Goal: Task Accomplishment & Management: Use online tool/utility

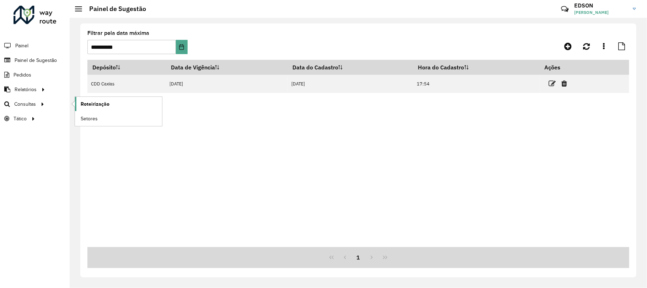
click at [90, 103] on span "Roteirização" at bounding box center [95, 103] width 29 height 7
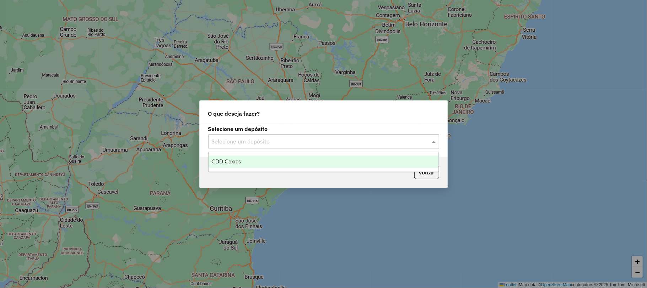
click at [254, 144] on input "text" at bounding box center [317, 141] width 210 height 9
click at [246, 158] on div "CDD Caxias" at bounding box center [324, 161] width 230 height 12
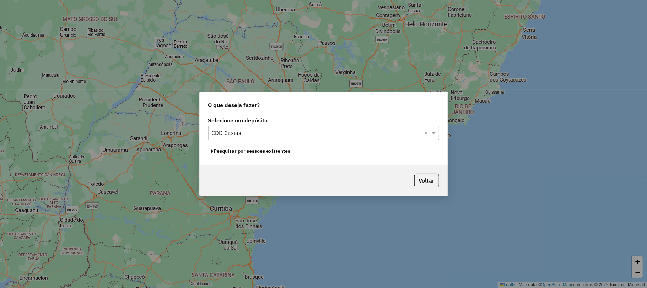
click at [272, 152] on button "Pesquisar por sessões existentes" at bounding box center [251, 150] width 86 height 11
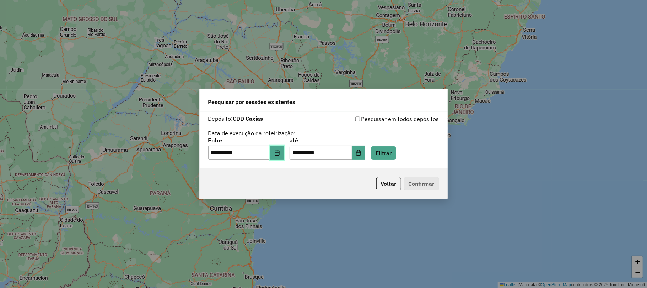
click at [284, 152] on button "Choose Date" at bounding box center [277, 152] width 14 height 14
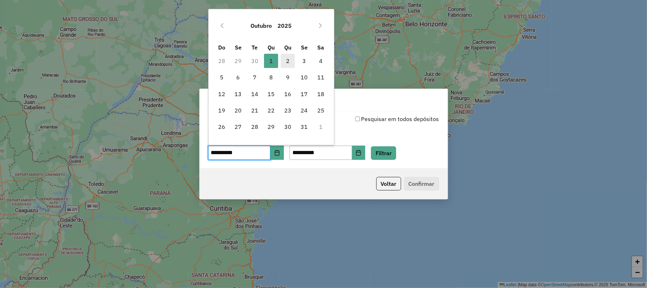
click at [289, 61] on span "2" at bounding box center [288, 61] width 14 height 14
type input "**********"
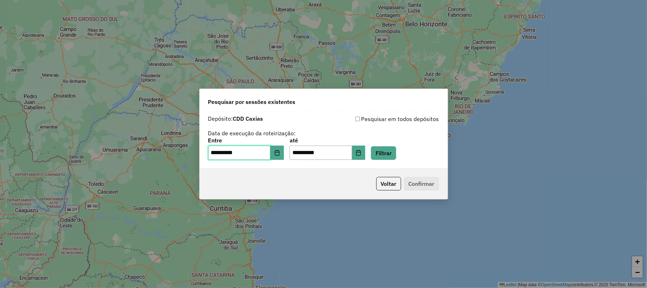
click at [289, 61] on span "2" at bounding box center [288, 61] width 14 height 14
click at [386, 152] on button "Filtrar" at bounding box center [383, 153] width 25 height 14
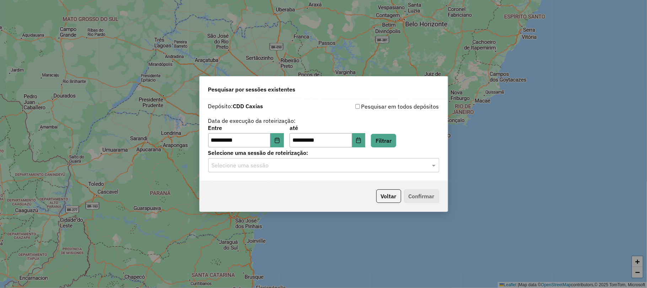
click at [329, 168] on hb-app "**********" at bounding box center [323, 144] width 647 height 288
click at [329, 168] on input "text" at bounding box center [317, 165] width 210 height 9
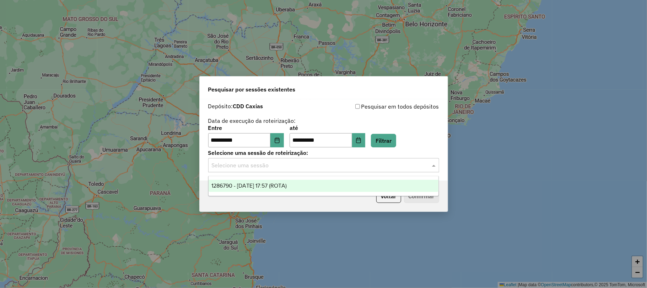
click at [281, 181] on div "1286790 - 02/10/2025 17:57 (ROTA)" at bounding box center [324, 185] width 230 height 12
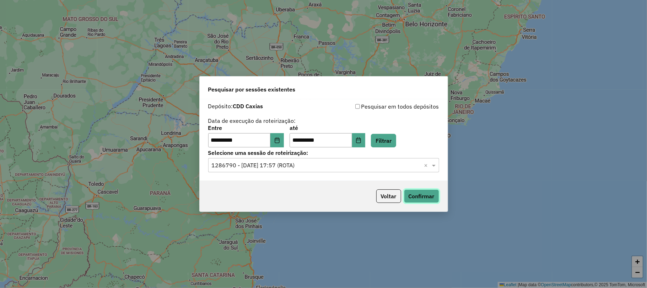
click at [421, 193] on button "Confirmar" at bounding box center [421, 196] width 35 height 14
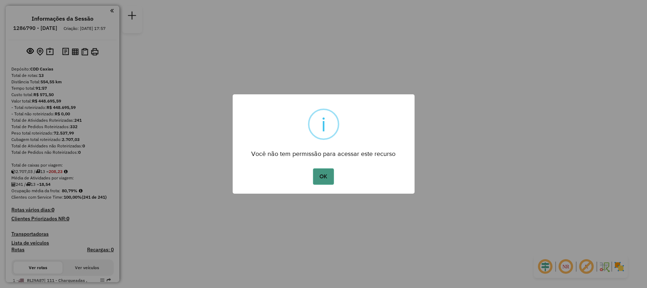
click at [321, 172] on button "OK" at bounding box center [323, 176] width 21 height 16
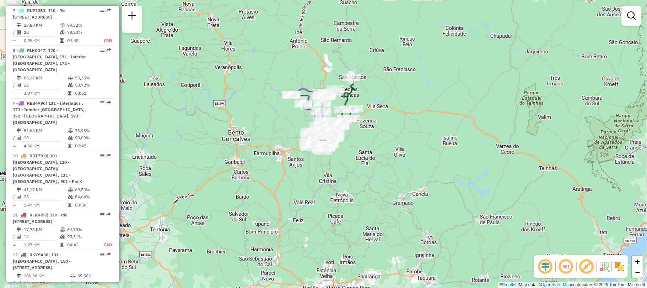
scroll to position [616, 0]
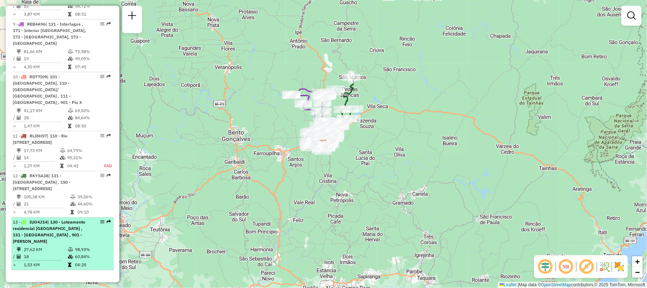
click at [61, 243] on span "| 130 - Loteamento residencial [GEOGRAPHIC_DATA] , 131 - [GEOGRAPHIC_DATA] , 90…" at bounding box center [49, 231] width 72 height 25
select select "**********"
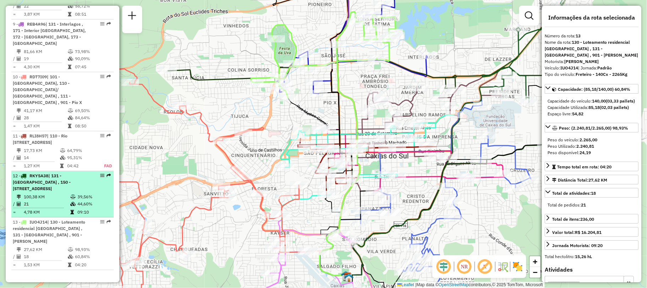
drag, startPoint x: 64, startPoint y: 232, endPoint x: 22, endPoint y: 201, distance: 52.6
click at [22, 191] on span "| 131 - [GEOGRAPHIC_DATA] , 150 - [STREET_ADDRESS]" at bounding box center [42, 182] width 58 height 18
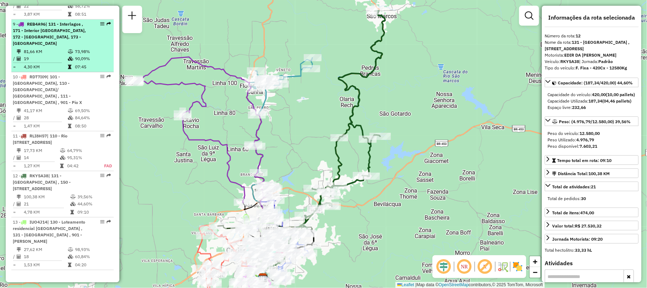
click at [76, 70] on td "07:45" at bounding box center [93, 66] width 36 height 7
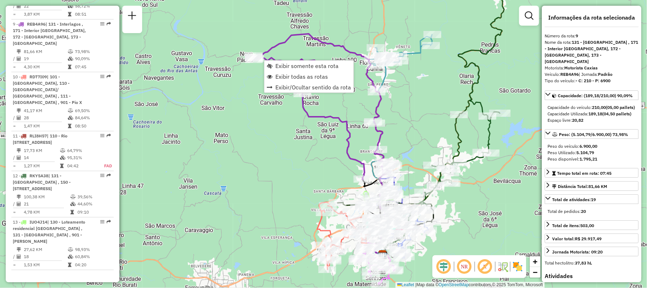
scroll to position [620, 0]
click at [273, 64] on link "Exibir somente esta rota" at bounding box center [308, 65] width 89 height 11
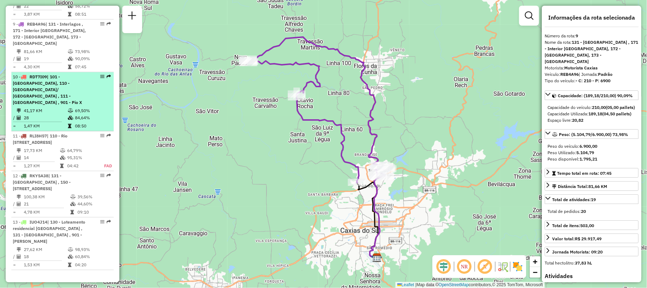
scroll to position [573, 0]
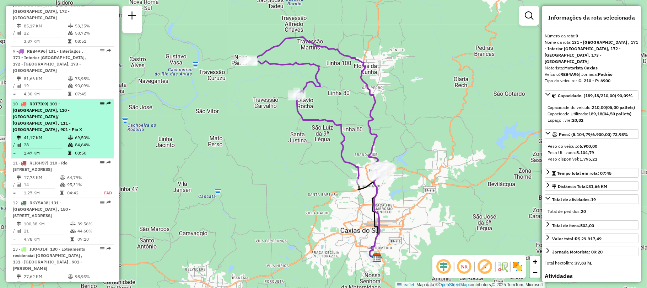
click at [79, 133] on div "10 - RDT7I09 | [GEOGRAPHIC_DATA], 110 - [GEOGRAPHIC_DATA]/ [GEOGRAPHIC_DATA] , …" at bounding box center [50, 117] width 75 height 32
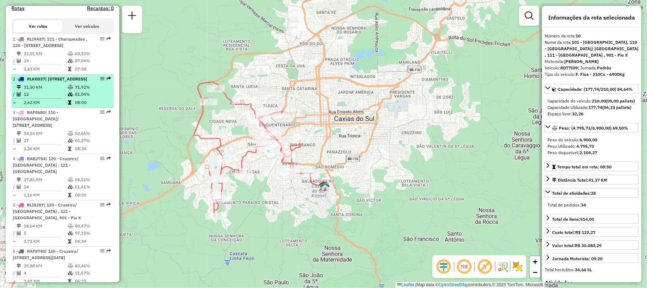
scroll to position [194, 0]
